Goal: Go to known website: Access a specific website the user already knows

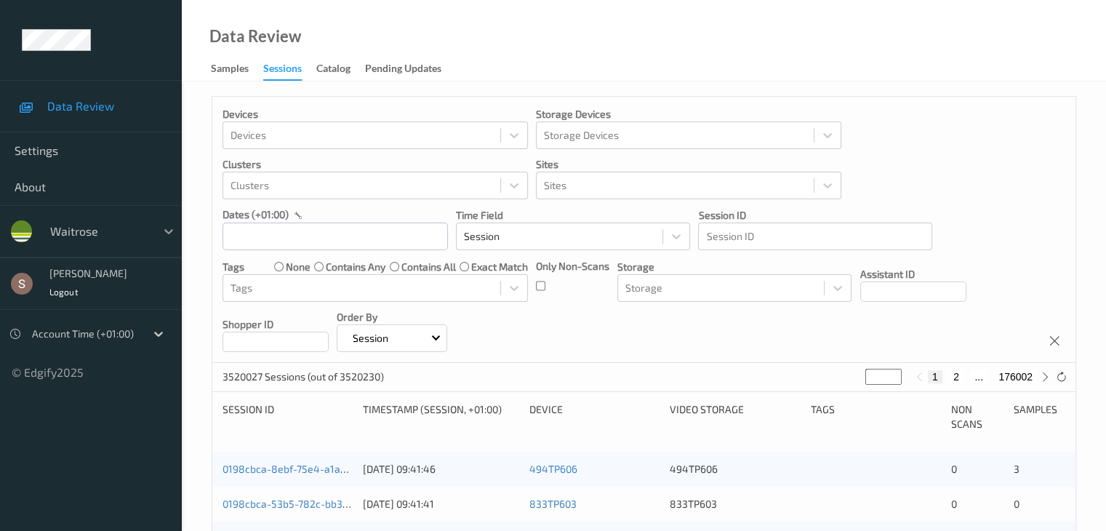
click at [181, 222] on div at bounding box center [169, 231] width 26 height 26
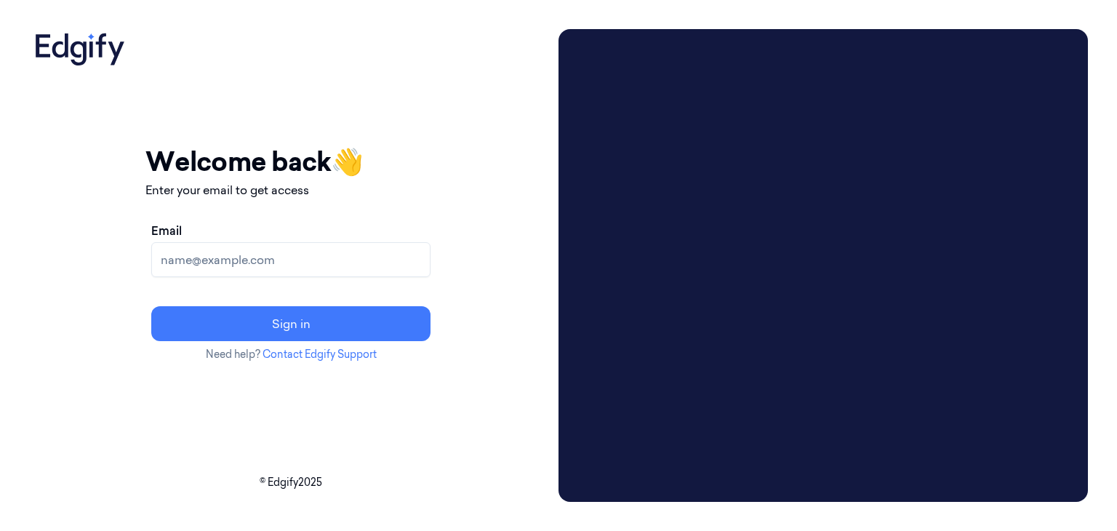
click at [363, 265] on input "Email" at bounding box center [290, 259] width 279 height 35
type input "[PERSON_NAME][EMAIL_ADDRESS]"
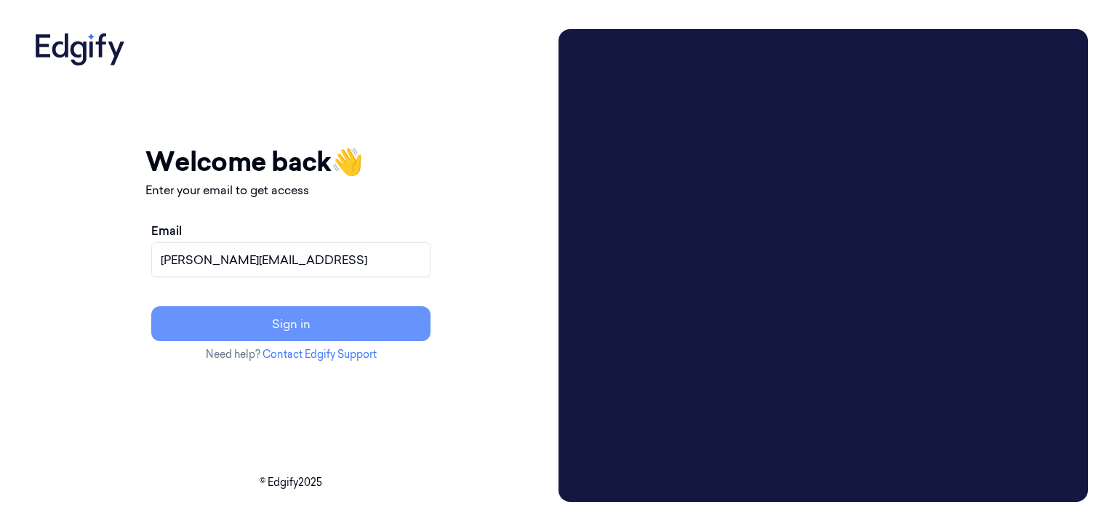
click at [371, 316] on button "Sign in" at bounding box center [290, 323] width 279 height 35
